Goal: Information Seeking & Learning: Learn about a topic

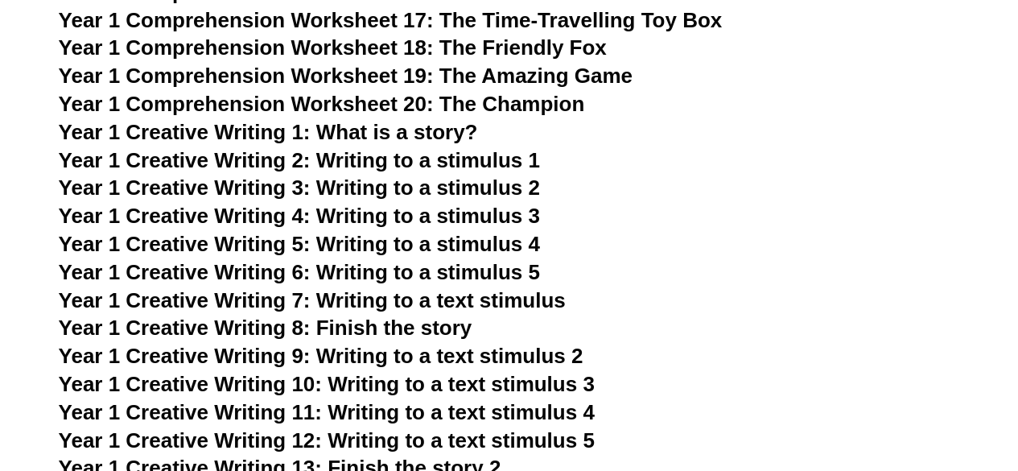
scroll to position [2575, 0]
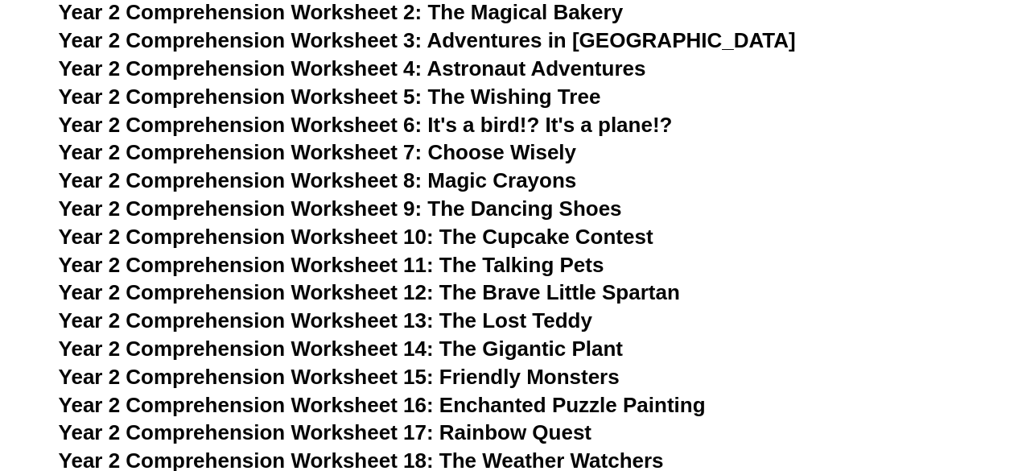
scroll to position [3834, 0]
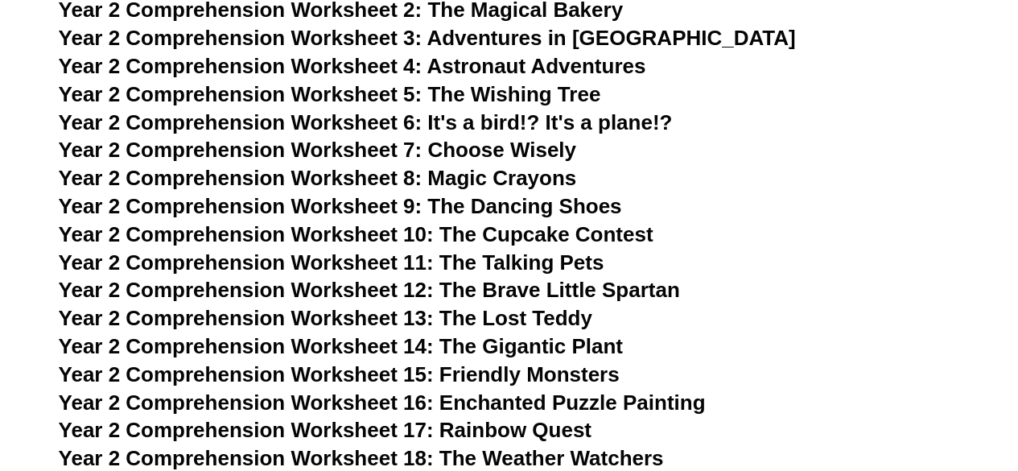
click at [510, 90] on span "The Wishing Tree" at bounding box center [513, 94] width 173 height 24
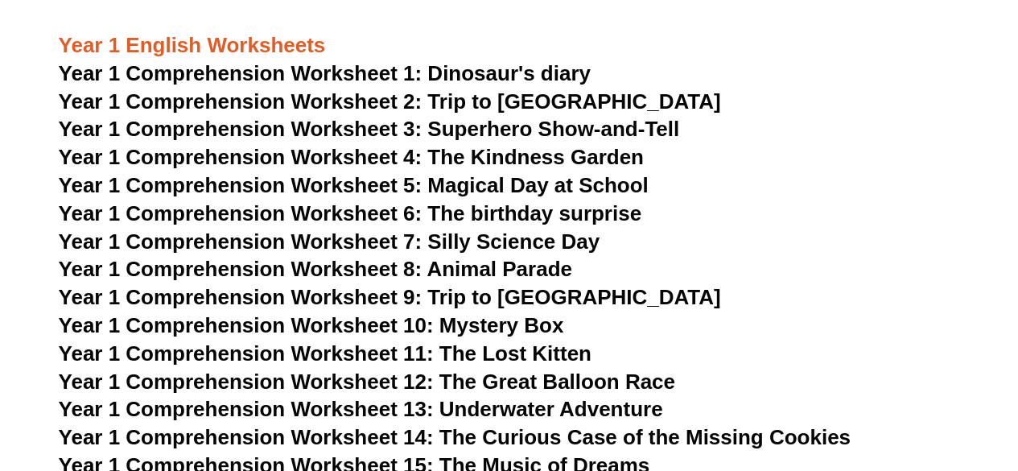
scroll to position [1966, 0]
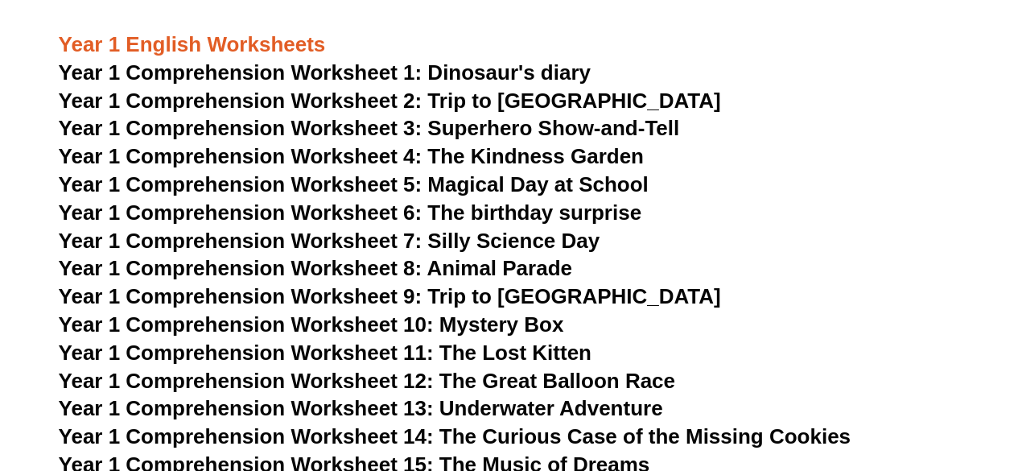
click at [470, 212] on span "Year 1 Comprehension Worksheet 6: The birthday surprise" at bounding box center [350, 212] width 583 height 24
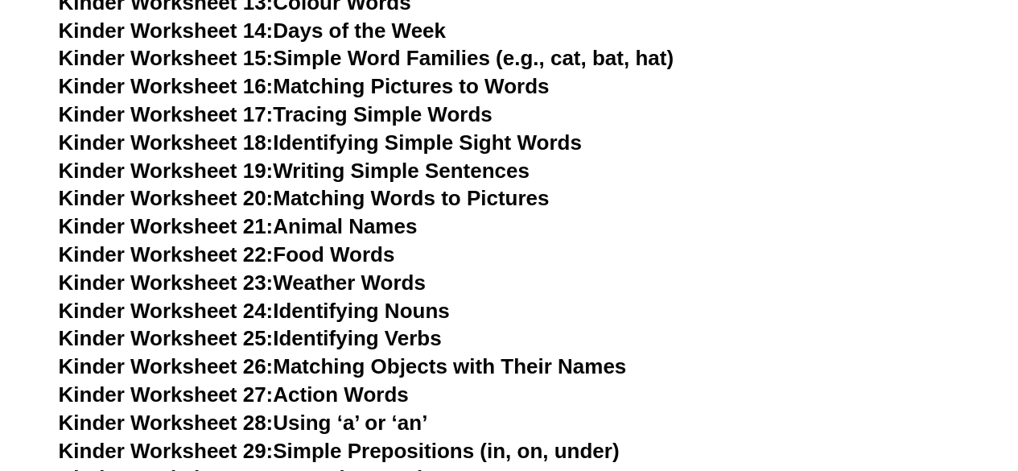
scroll to position [950, 0]
click at [344, 309] on link "Kinder Worksheet 24: Identifying Nouns" at bounding box center [254, 311] width 391 height 24
click at [320, 168] on link "Kinder Worksheet 19: Writing Simple Sentences" at bounding box center [294, 171] width 471 height 24
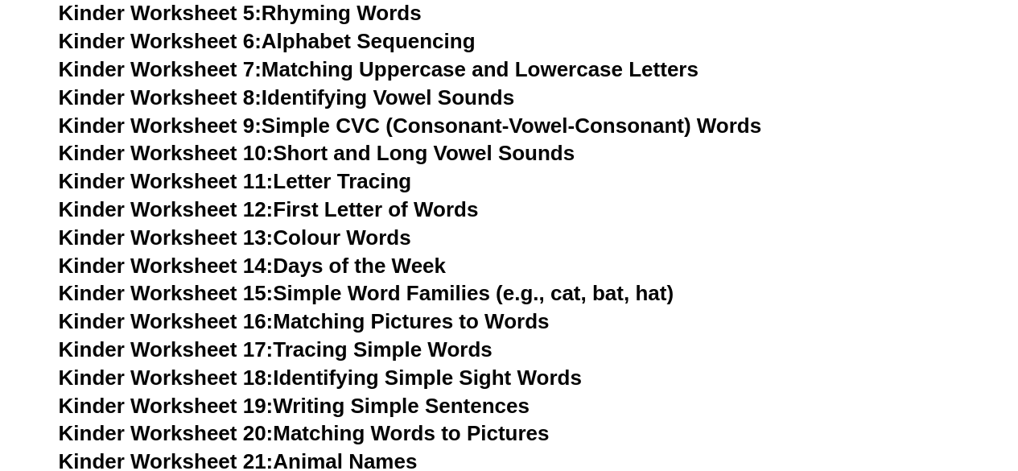
scroll to position [703, 0]
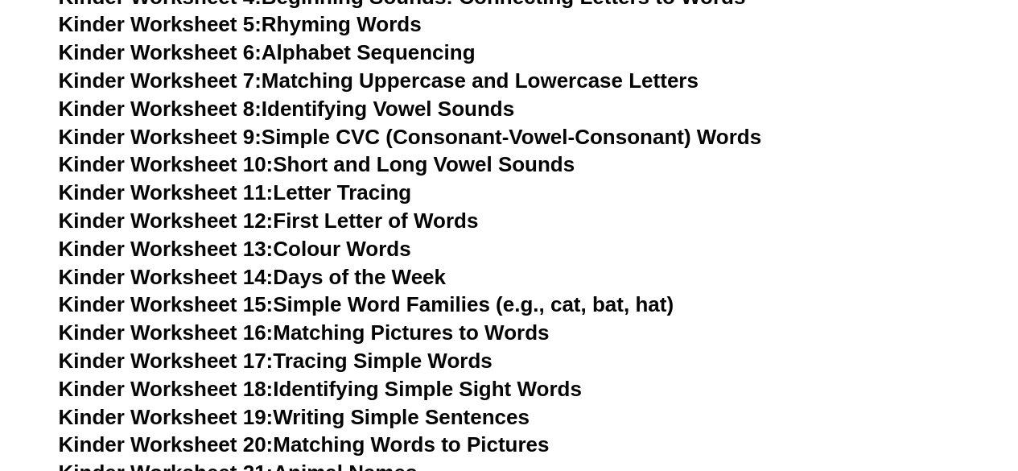
click at [346, 134] on link "Kinder Worksheet 9: Simple CVC (Consonant-Vowel-Consonant) Words" at bounding box center [410, 137] width 703 height 24
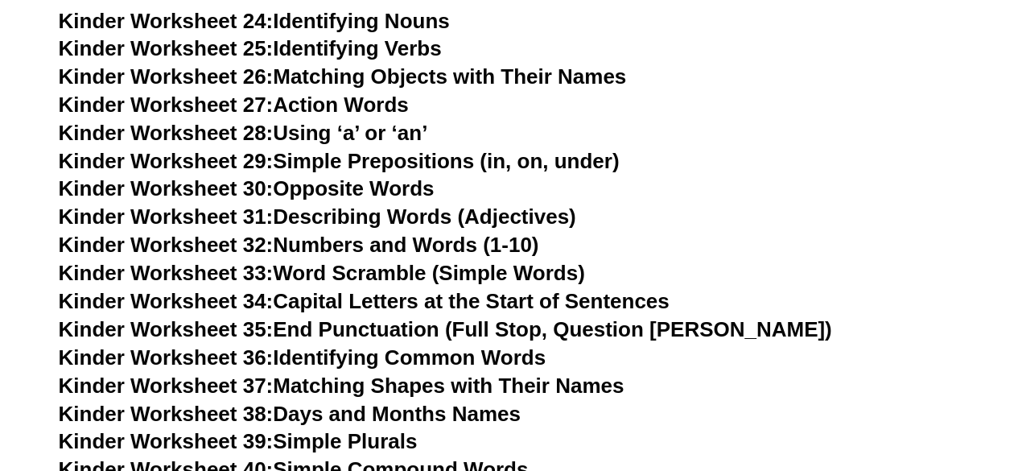
scroll to position [1241, 0]
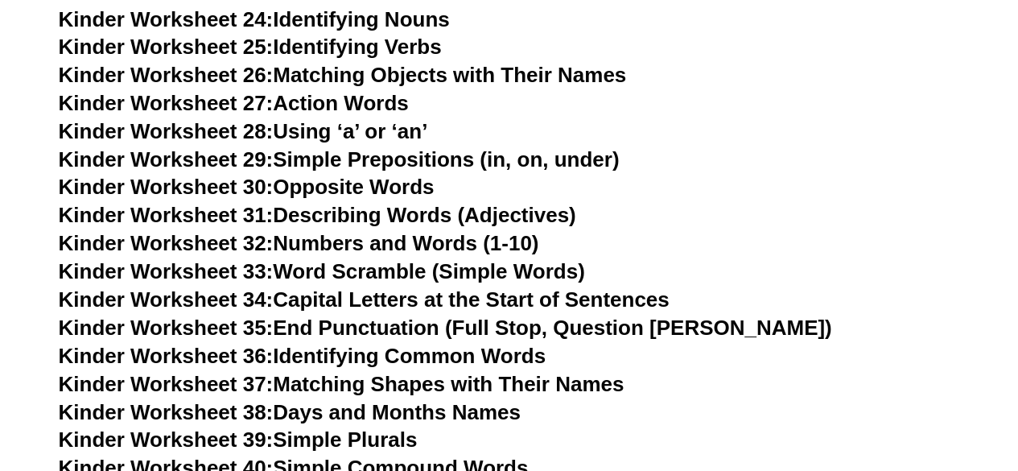
click at [348, 189] on link "Kinder Worksheet 30: Opposite Words" at bounding box center [247, 187] width 376 height 24
click at [369, 50] on link "Kinder Worksheet 25: Identifying Verbs" at bounding box center [250, 47] width 383 height 24
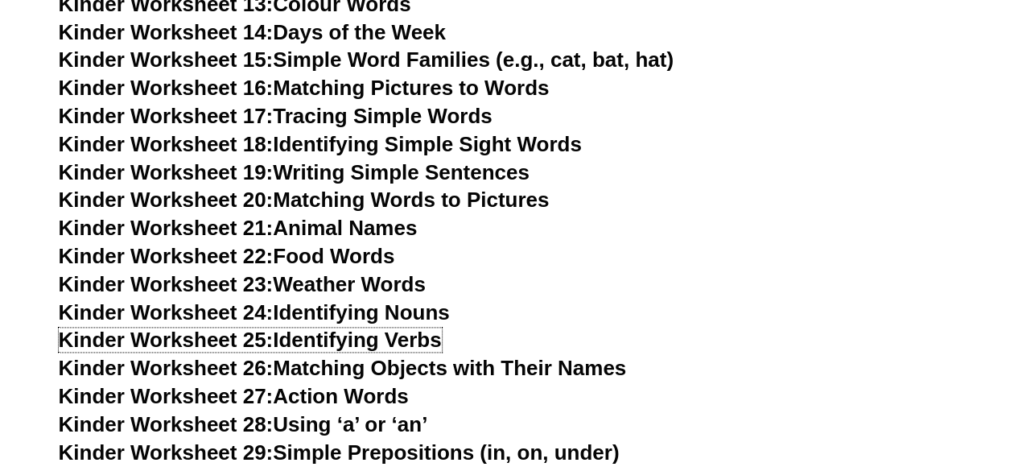
scroll to position [0, 0]
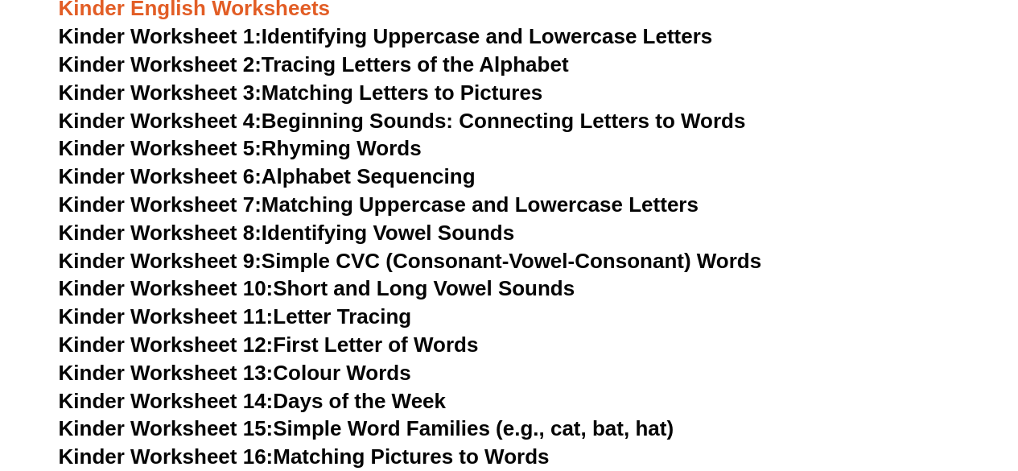
click at [129, 317] on span "Kinder Worksheet 11:" at bounding box center [166, 316] width 215 height 24
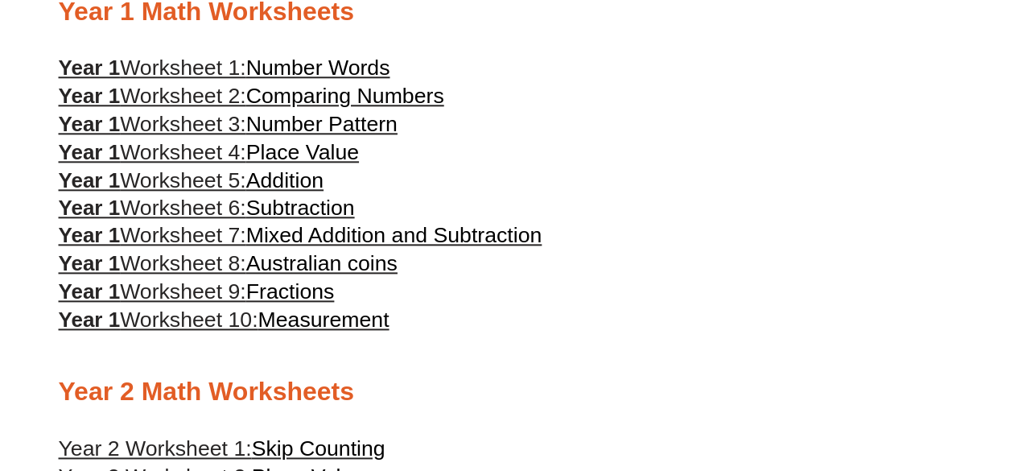
scroll to position [845, 0]
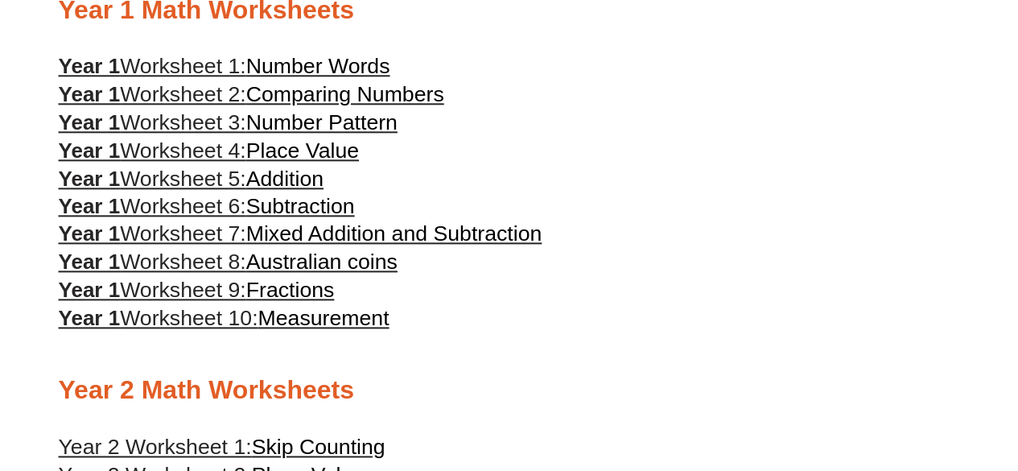
click at [287, 162] on span "Place Value" at bounding box center [302, 150] width 113 height 24
click at [217, 191] on span "Worksheet 5:" at bounding box center [183, 179] width 126 height 24
click at [367, 330] on span "Measurement" at bounding box center [323, 318] width 131 height 24
click at [294, 302] on span "Fractions" at bounding box center [290, 290] width 89 height 24
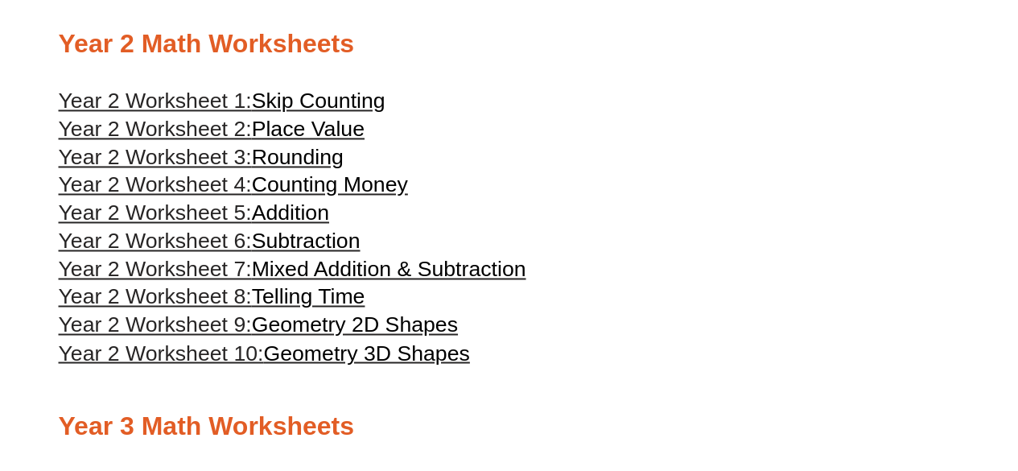
scroll to position [1194, 0]
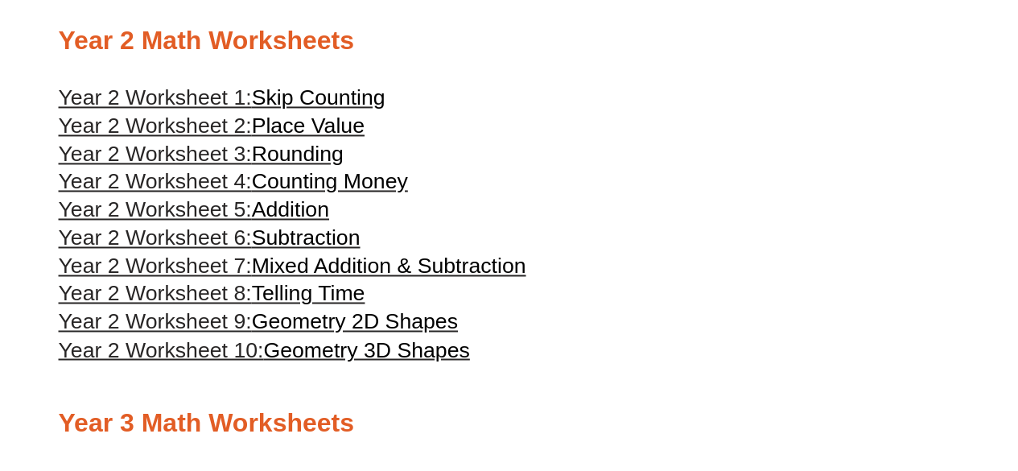
click at [327, 109] on span "Skip Counting" at bounding box center [319, 97] width 134 height 24
click at [283, 138] on span "Place Value" at bounding box center [308, 125] width 113 height 24
click at [283, 166] on span "Rounding" at bounding box center [298, 154] width 92 height 24
click at [291, 221] on span "Addition" at bounding box center [290, 209] width 77 height 24
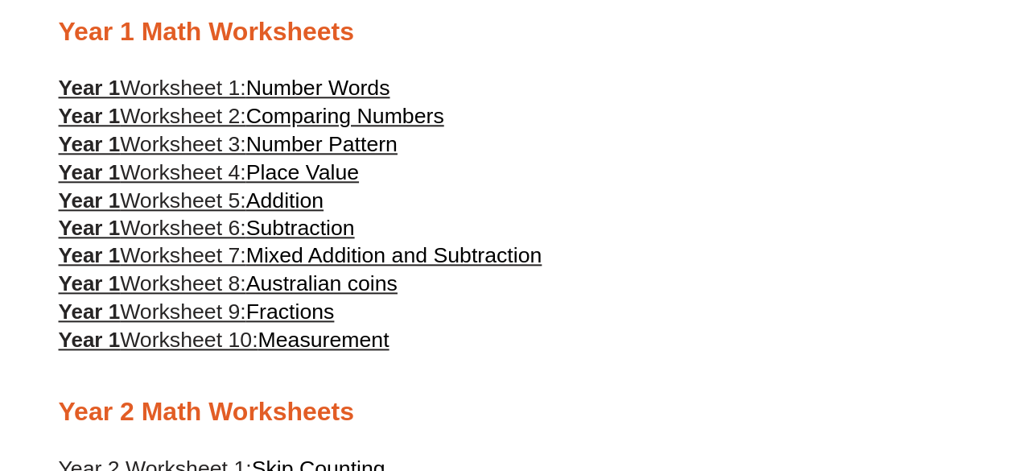
scroll to position [848, 0]
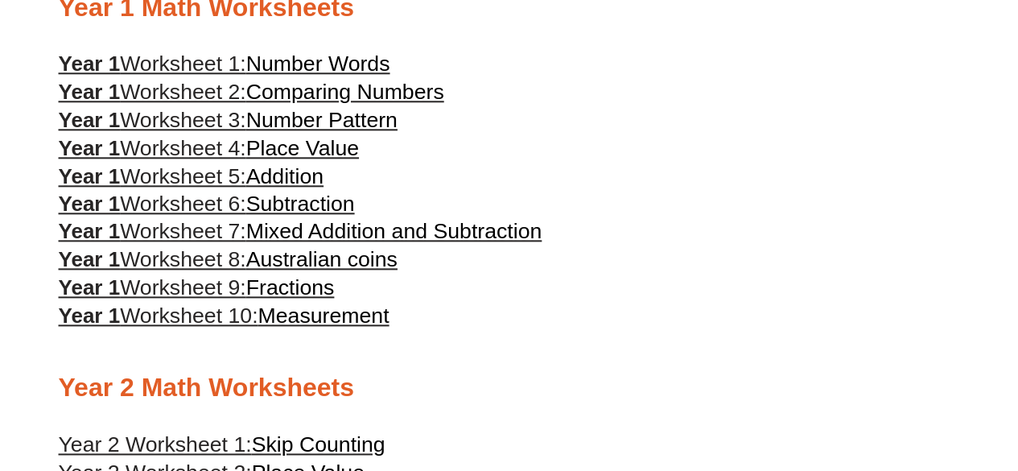
click at [340, 156] on span "Place Value" at bounding box center [302, 148] width 113 height 24
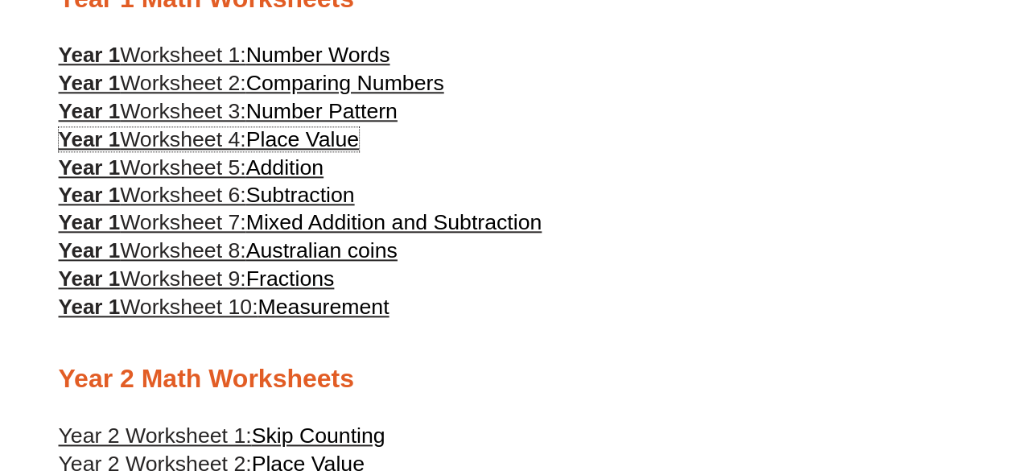
scroll to position [854, 0]
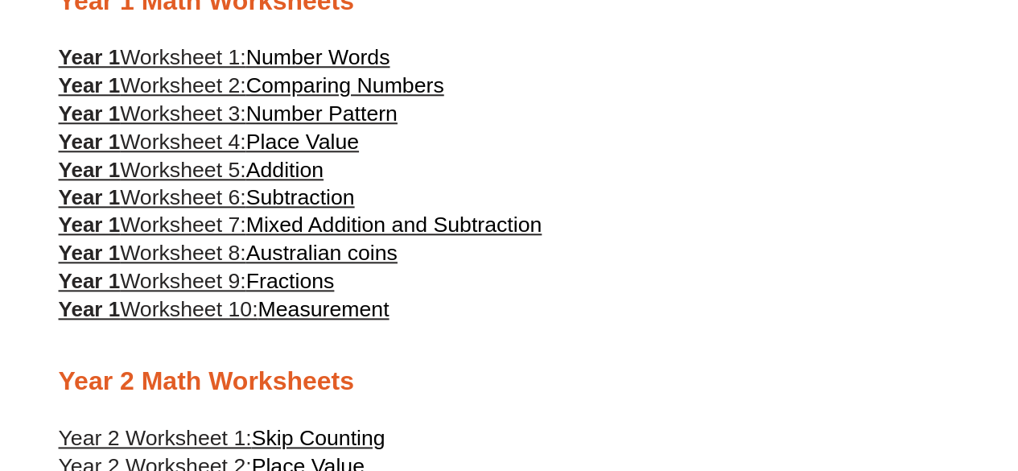
click at [297, 182] on span "Addition" at bounding box center [284, 170] width 77 height 24
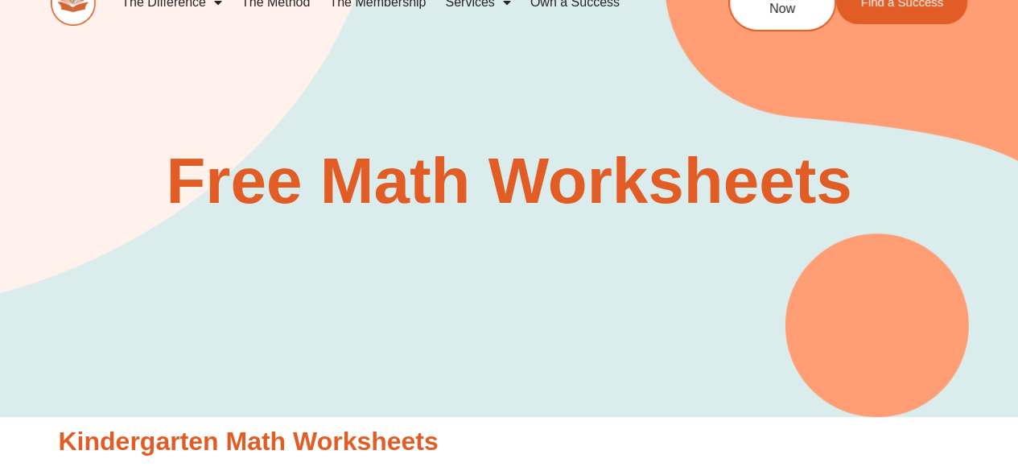
scroll to position [0, 0]
